Goal: Task Accomplishment & Management: Manage account settings

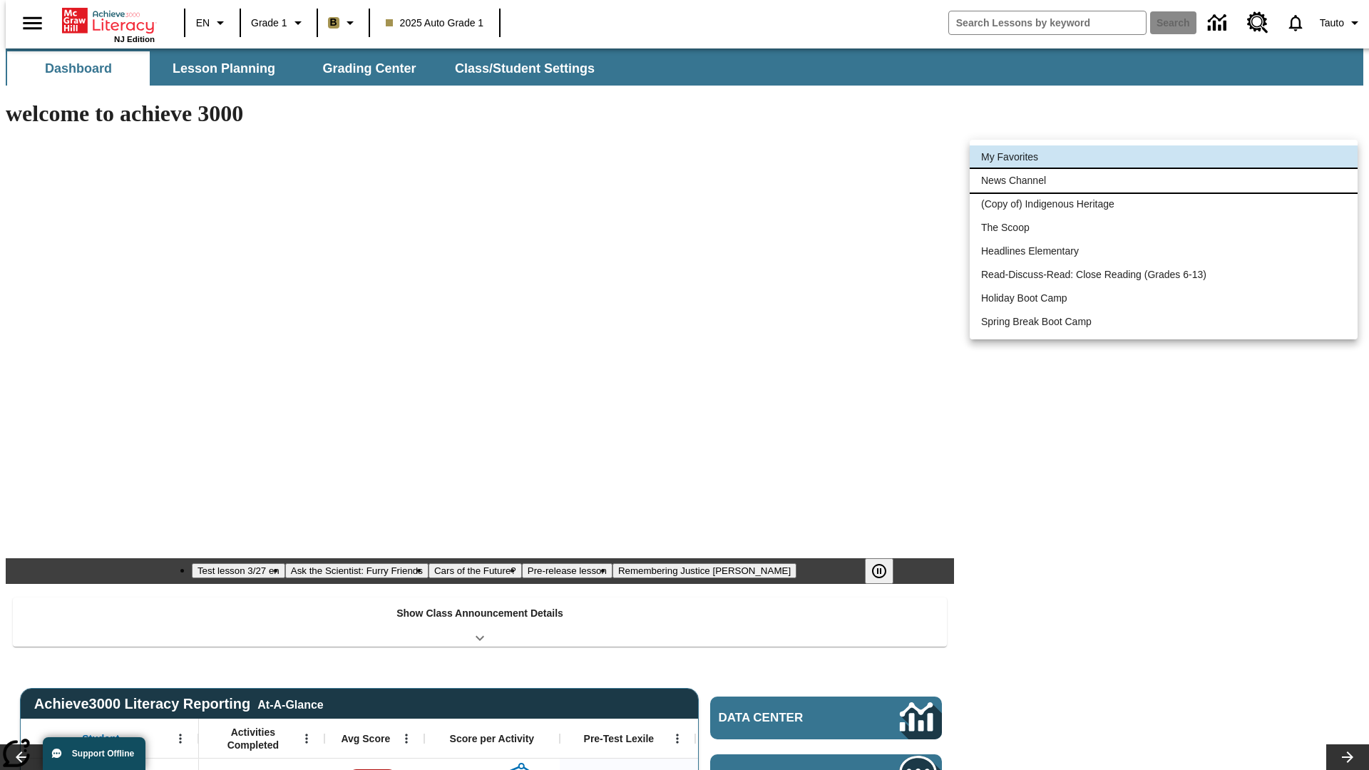
click at [1164, 180] on li "News Channel" at bounding box center [1164, 181] width 388 height 24
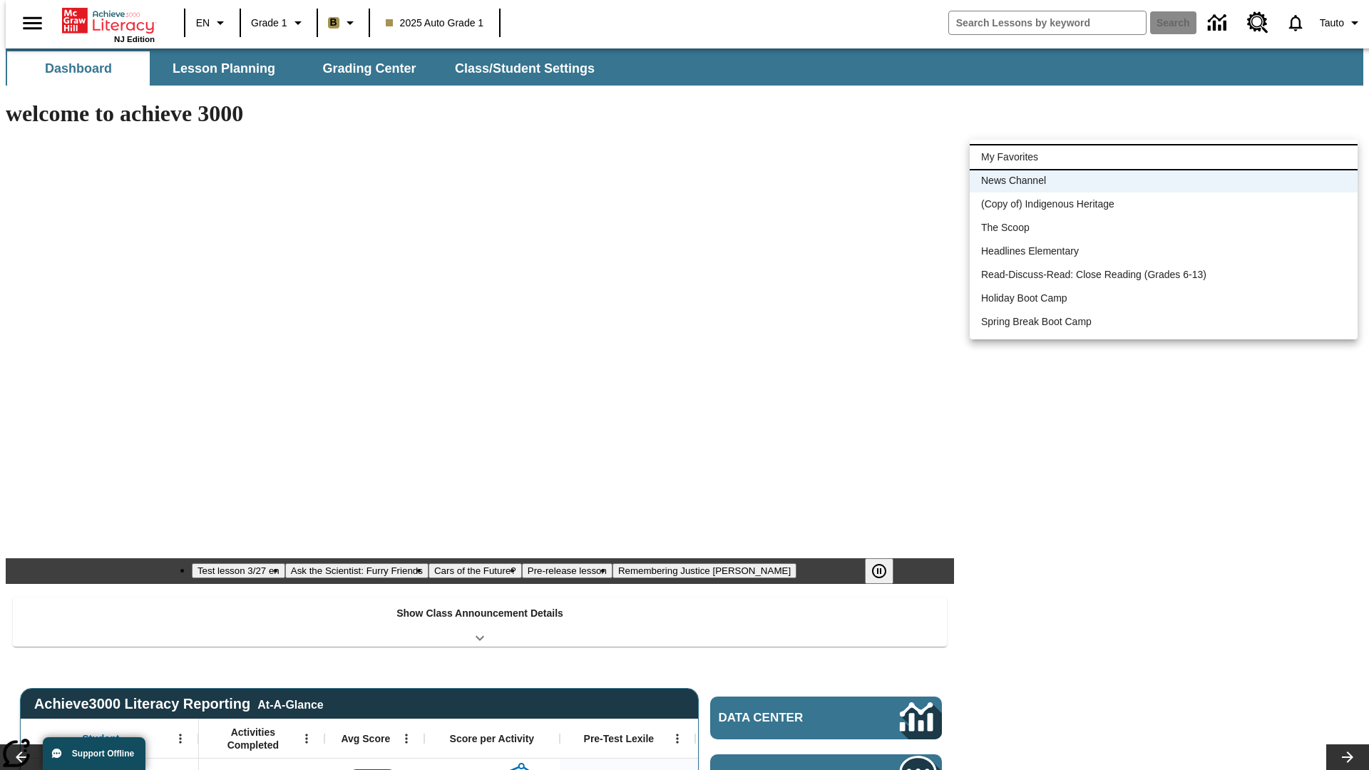
click at [1164, 157] on li "My Favorites" at bounding box center [1164, 157] width 388 height 24
type input "-1"
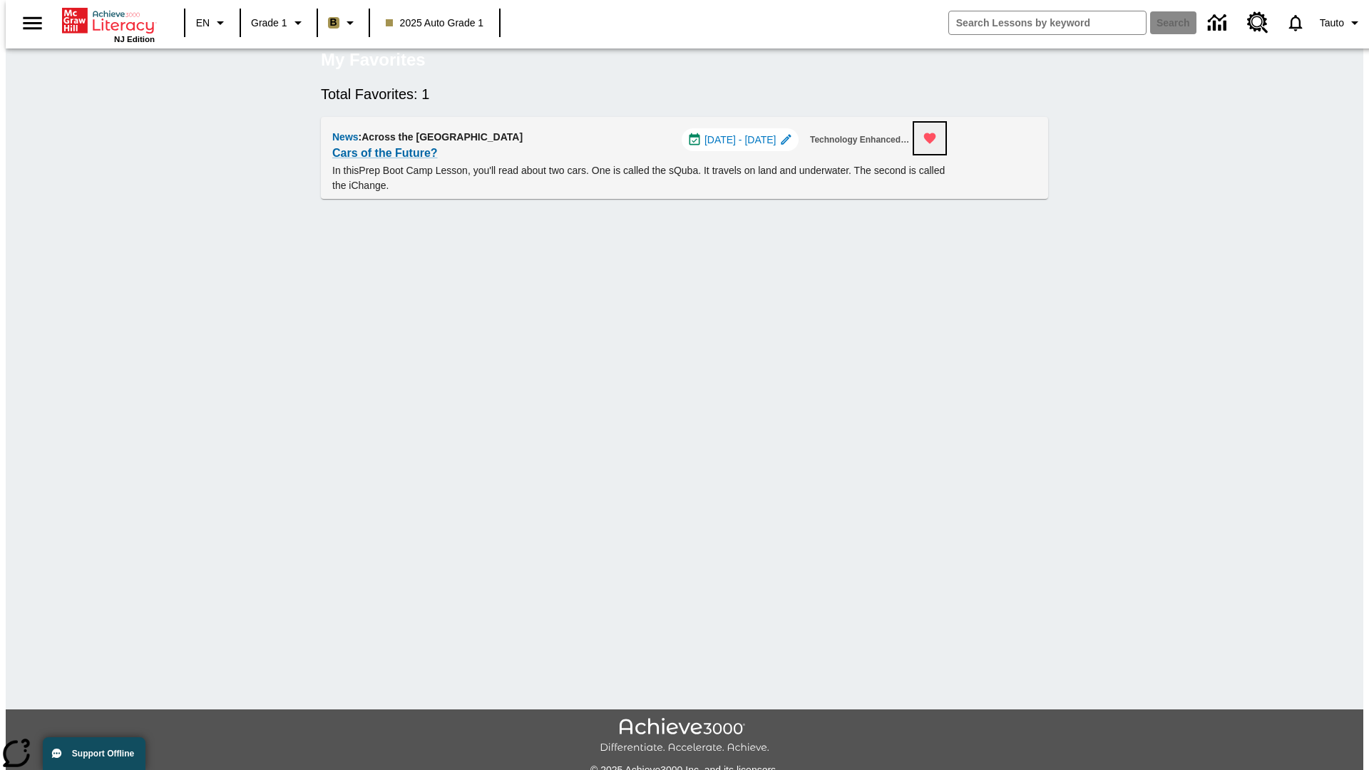
click at [936, 144] on icon "Remove from Favorites" at bounding box center [930, 138] width 12 height 11
